Goal: Information Seeking & Learning: Learn about a topic

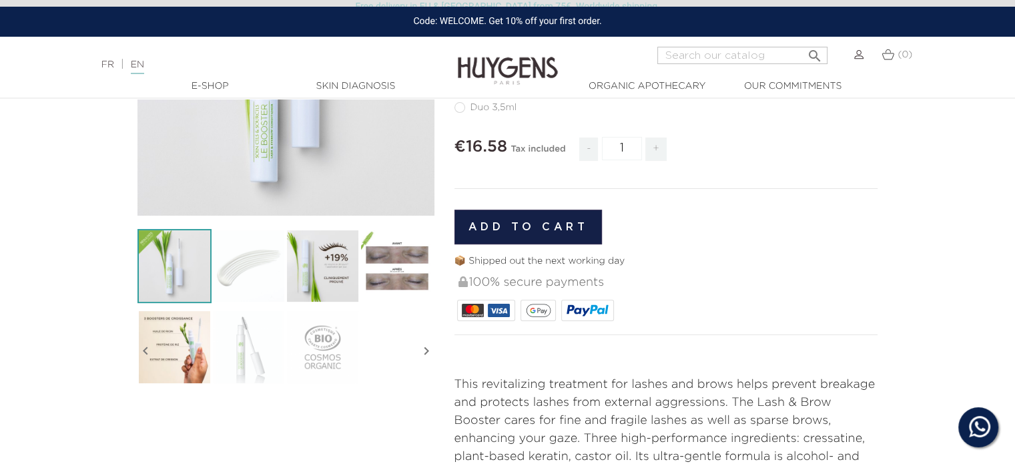
scroll to position [242, 0]
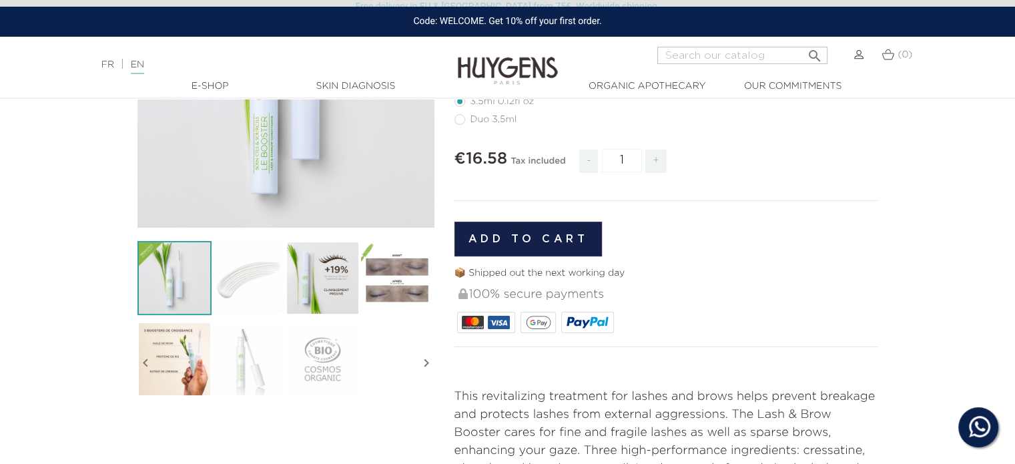
click at [400, 278] on img at bounding box center [397, 278] width 74 height 74
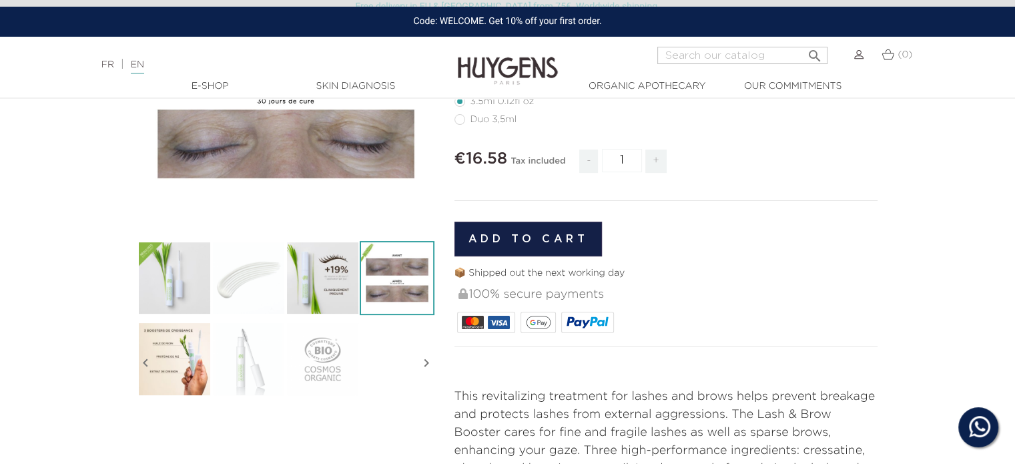
scroll to position [109, 0]
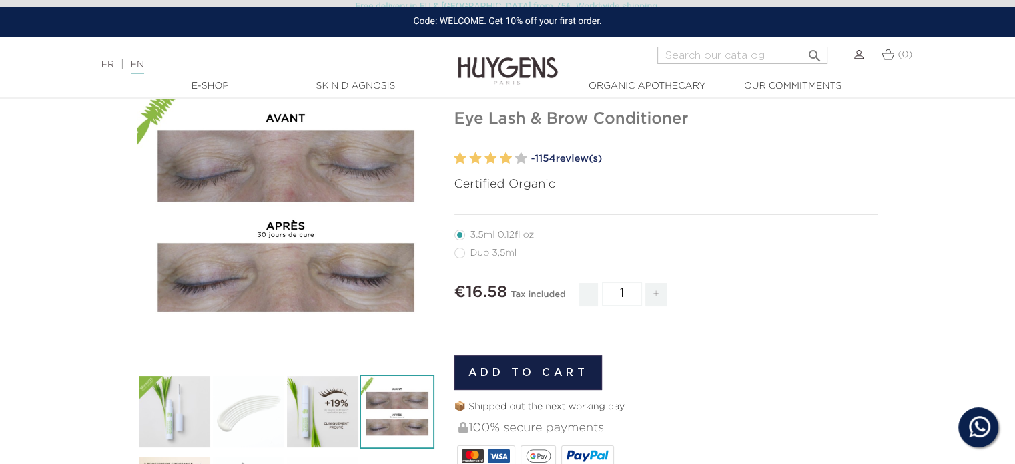
click at [582, 158] on link "- 1154 review(s)" at bounding box center [704, 159] width 347 height 20
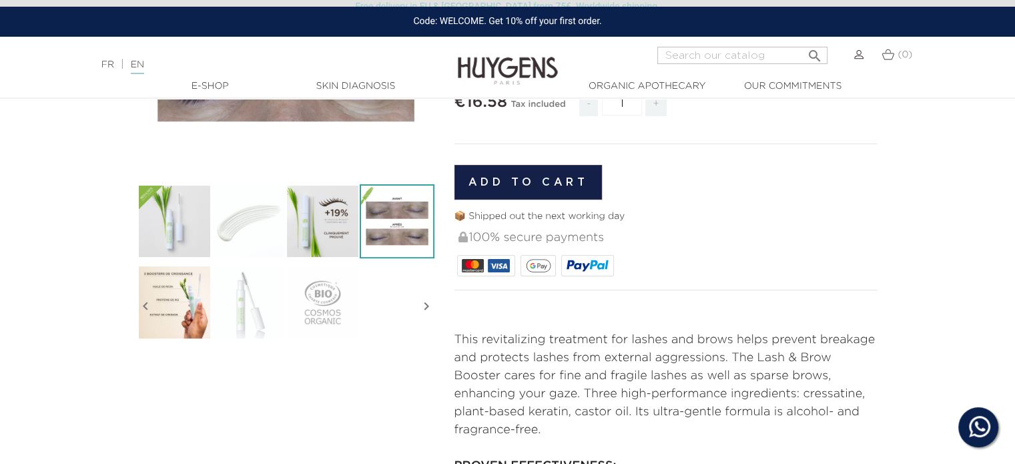
scroll to position [277, 0]
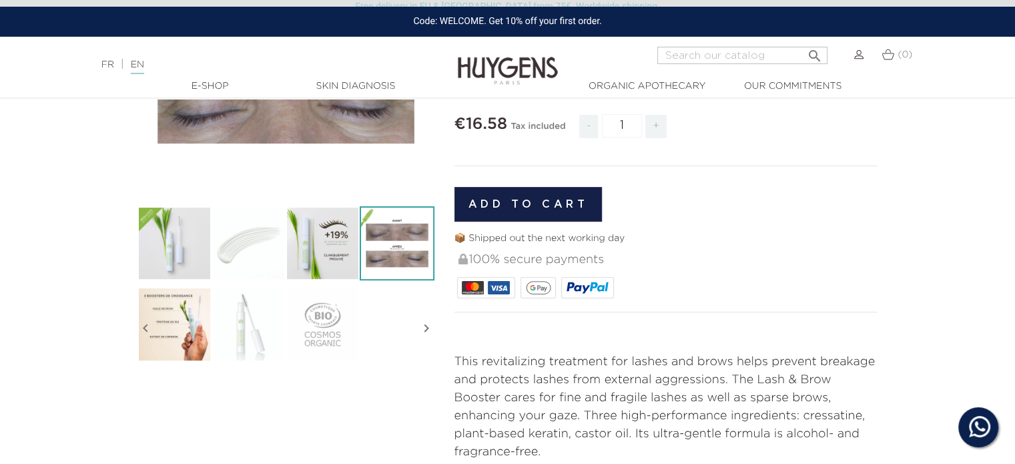
click at [184, 338] on img at bounding box center [174, 324] width 74 height 74
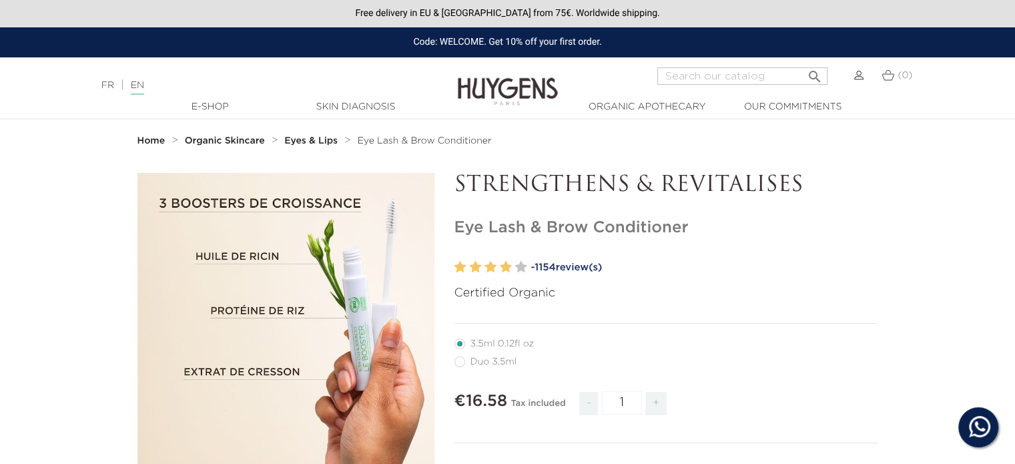
scroll to position [0, 0]
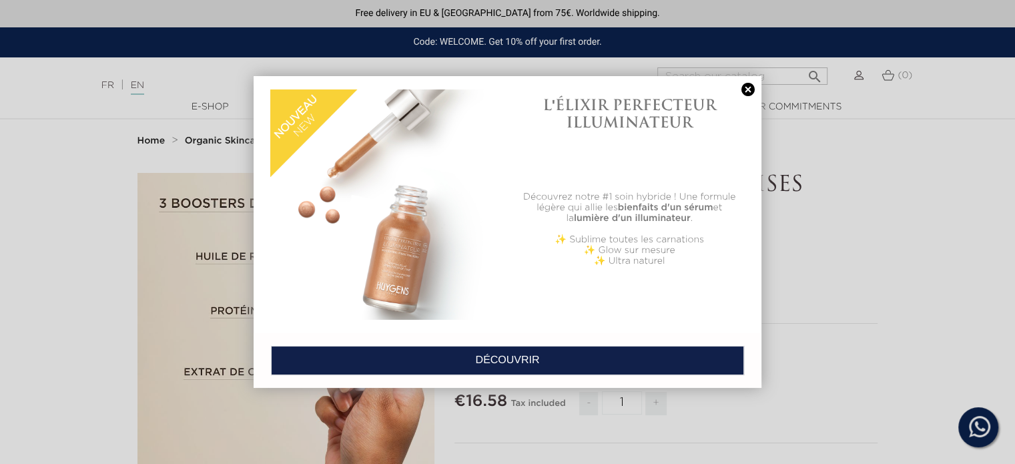
click at [747, 85] on link at bounding box center [748, 90] width 19 height 14
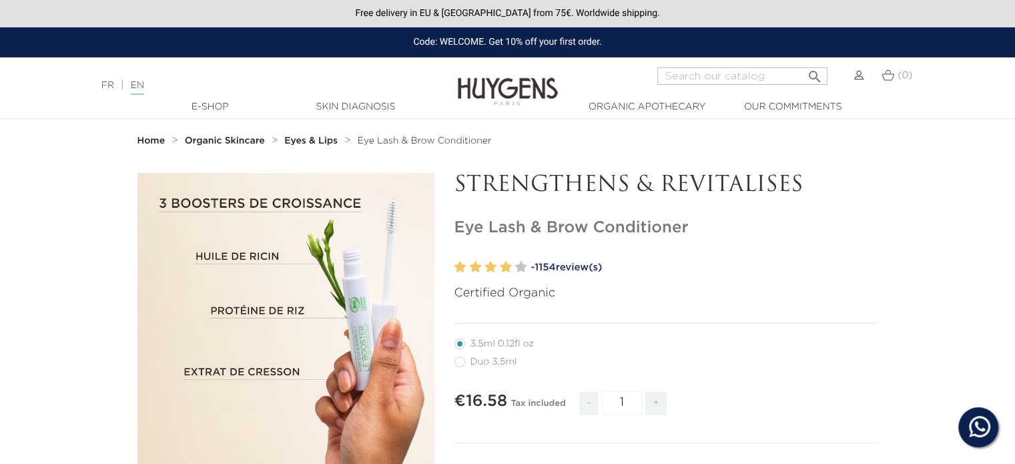
click at [144, 83] on link "EN" at bounding box center [137, 88] width 13 height 14
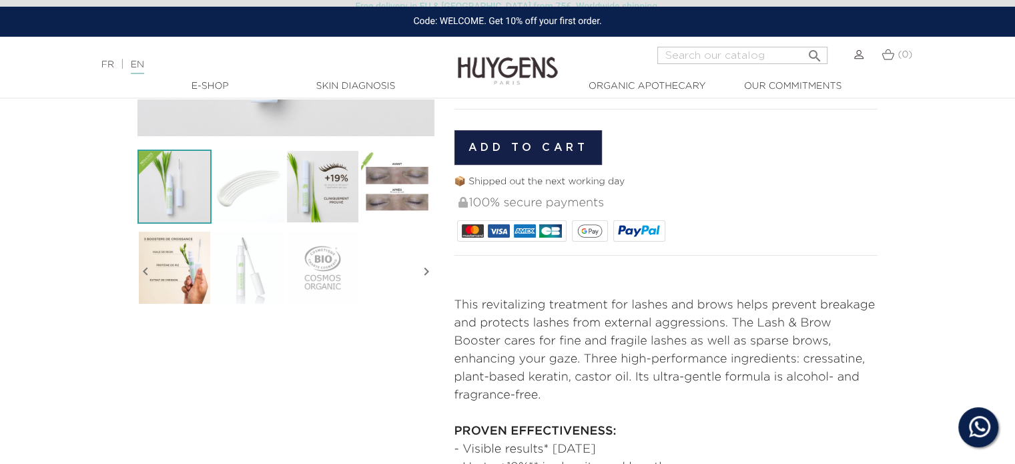
scroll to position [334, 0]
click at [173, 277] on img at bounding box center [174, 267] width 74 height 74
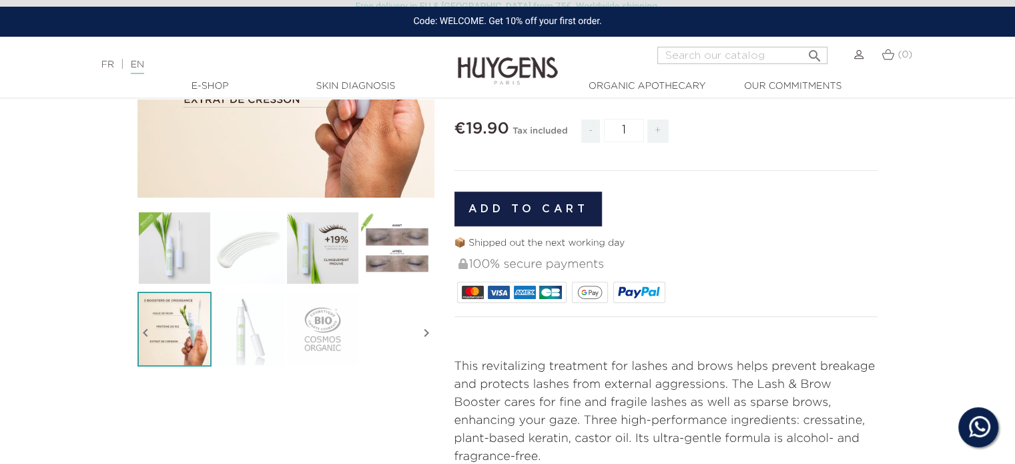
scroll to position [133, 0]
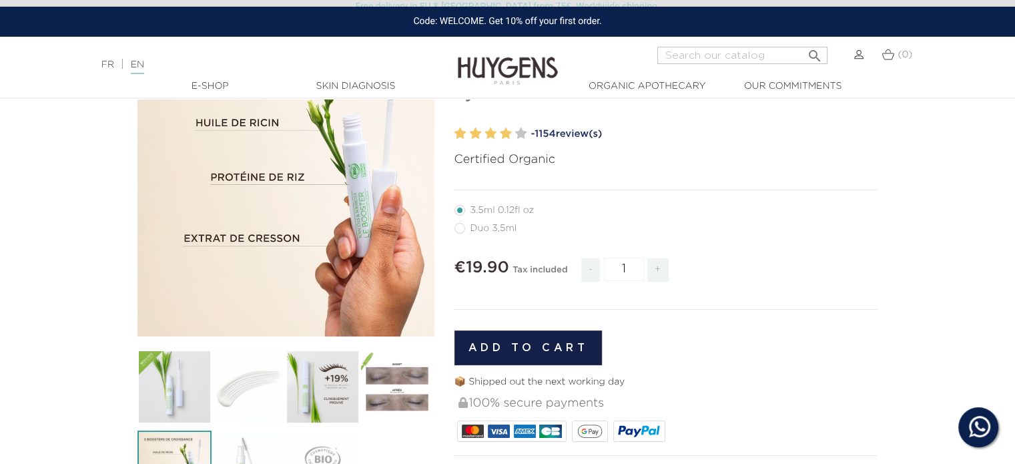
click at [793, 223] on li "Duo 3,5ml" at bounding box center [663, 228] width 417 height 18
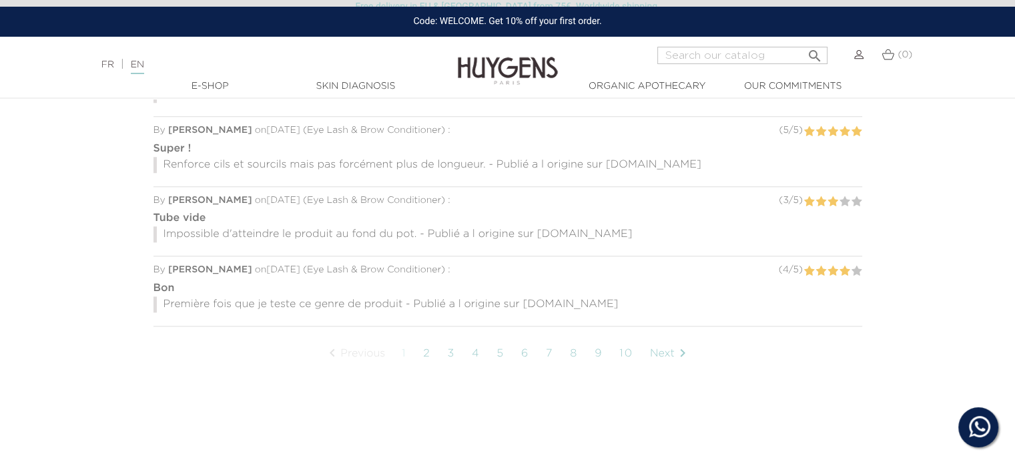
scroll to position [1201, 0]
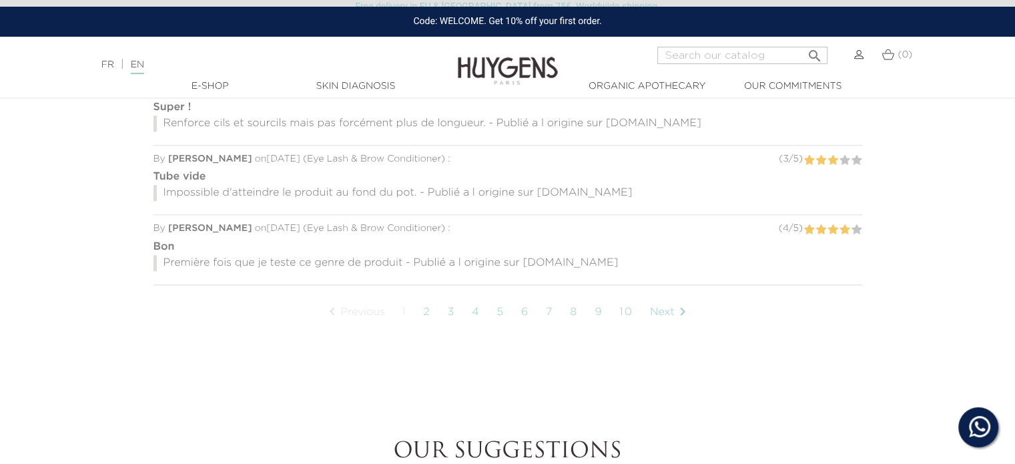
click at [600, 312] on link "9" at bounding box center [598, 312] width 21 height 33
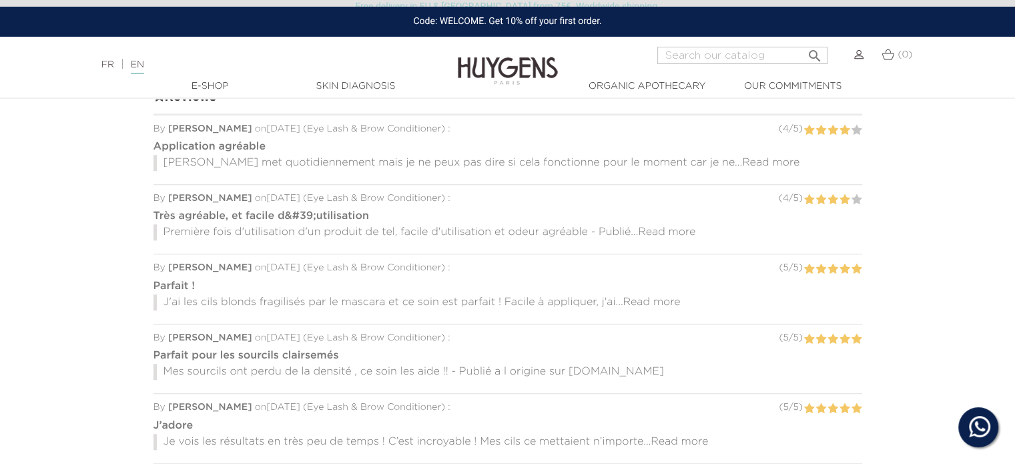
scroll to position [1156, 0]
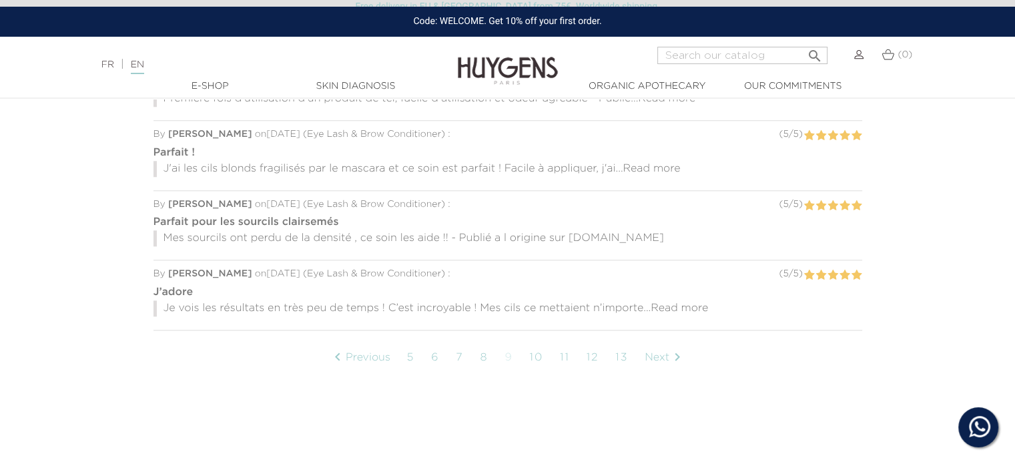
click at [594, 354] on link "12" at bounding box center [593, 357] width 26 height 33
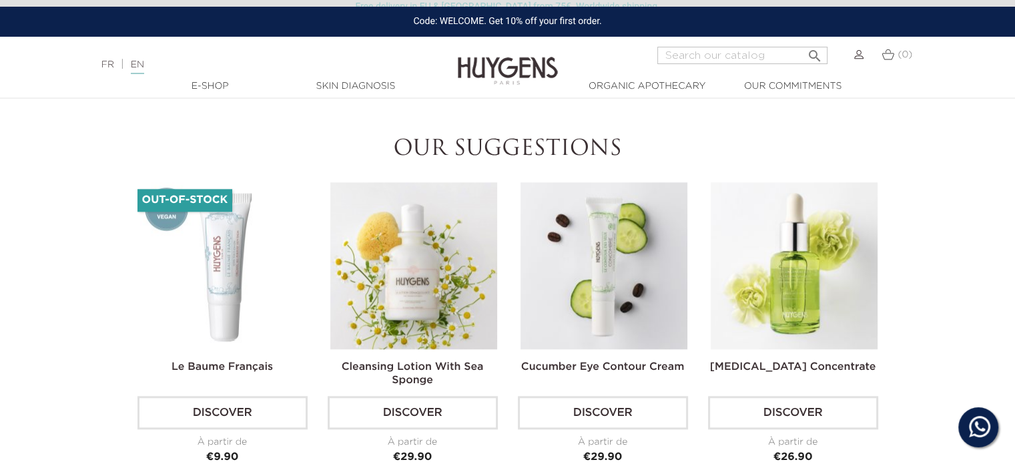
scroll to position [1535, 0]
